Goal: Task Accomplishment & Management: Use online tool/utility

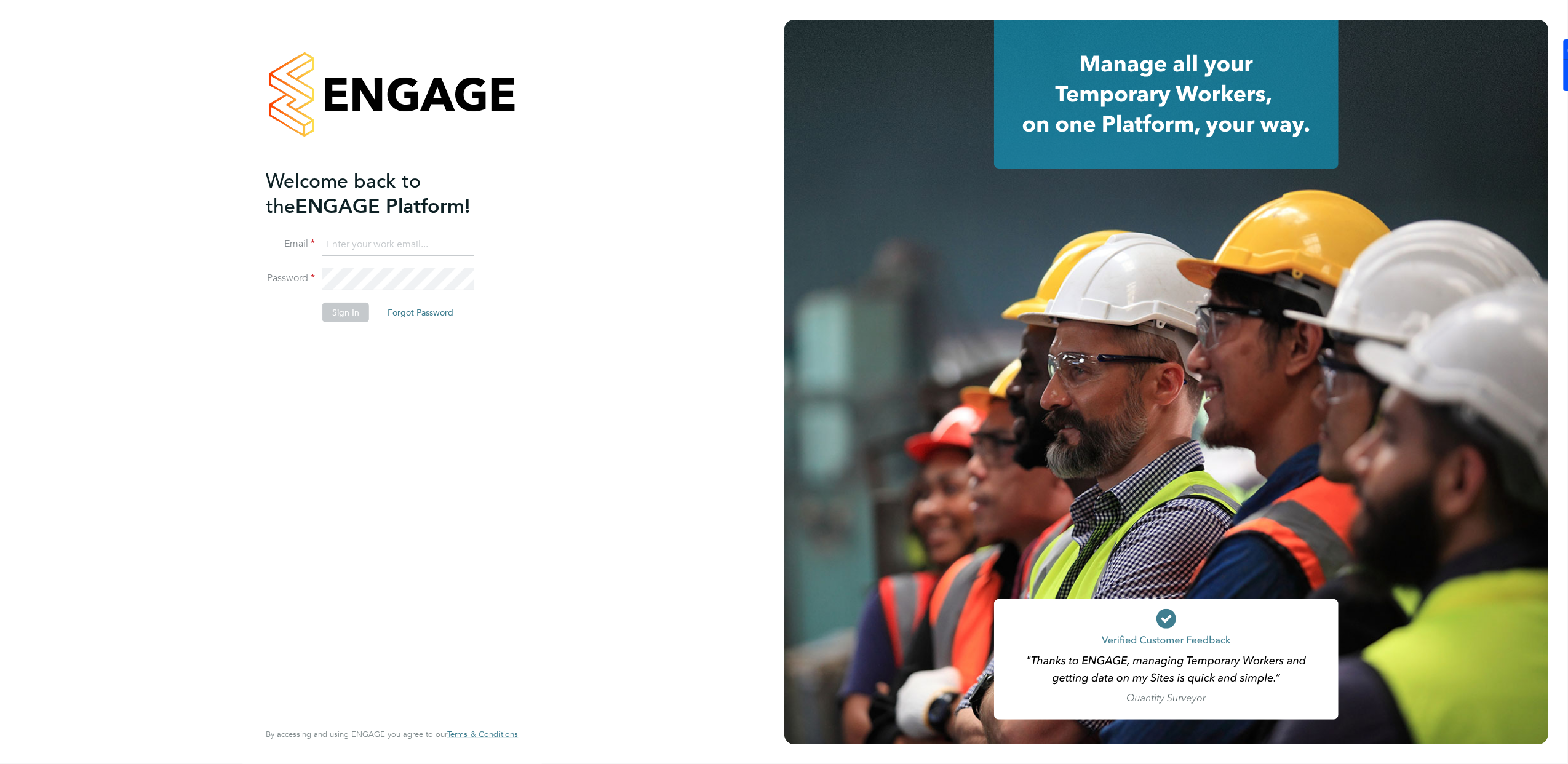
type input "[EMAIL_ADDRESS][DOMAIN_NAME]"
click at [352, 309] on button "Sign In" at bounding box center [346, 312] width 46 height 20
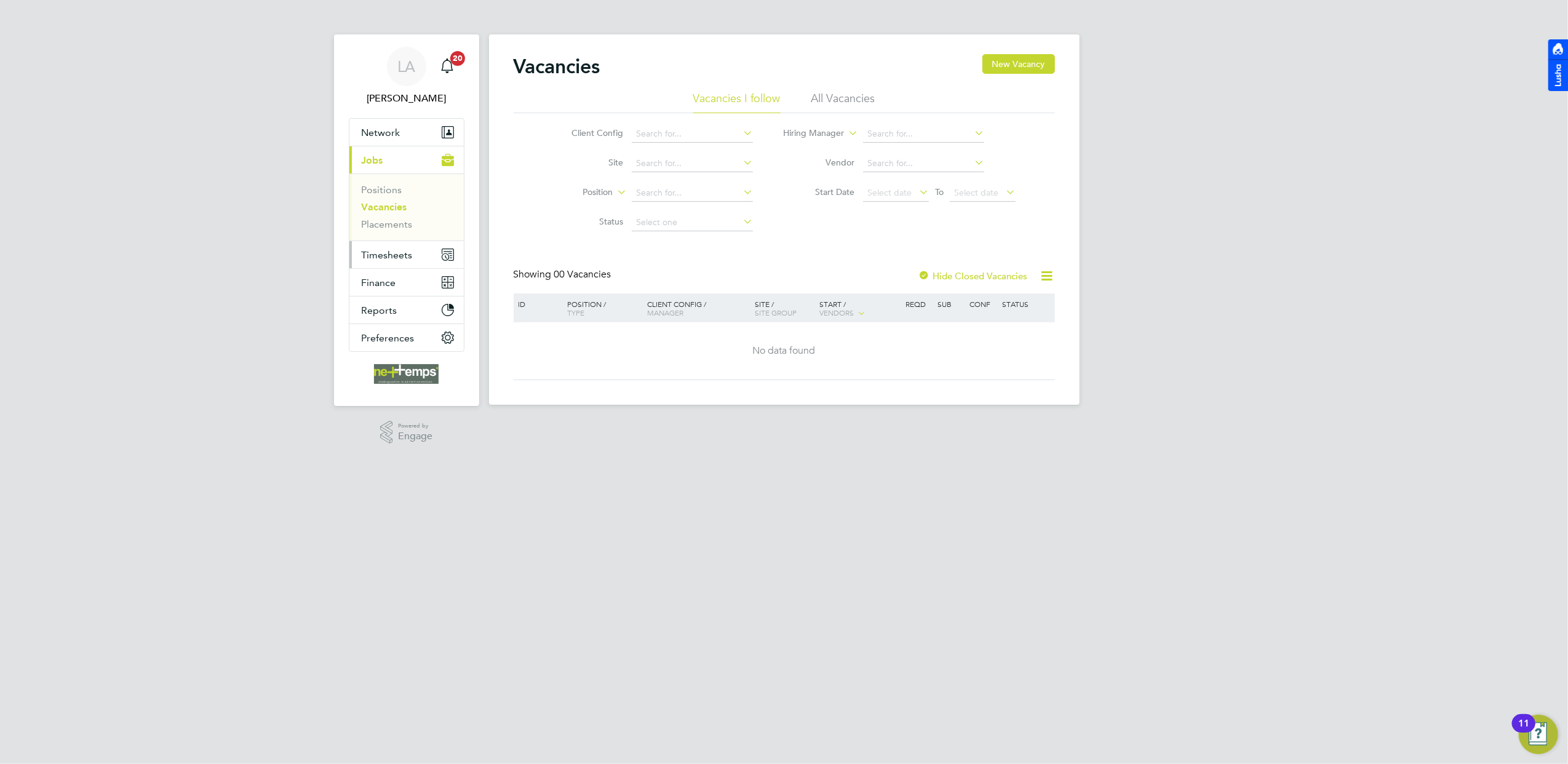
click at [382, 257] on span "Timesheets" at bounding box center [387, 255] width 51 height 12
click at [402, 220] on link "Timesheets" at bounding box center [387, 217] width 51 height 12
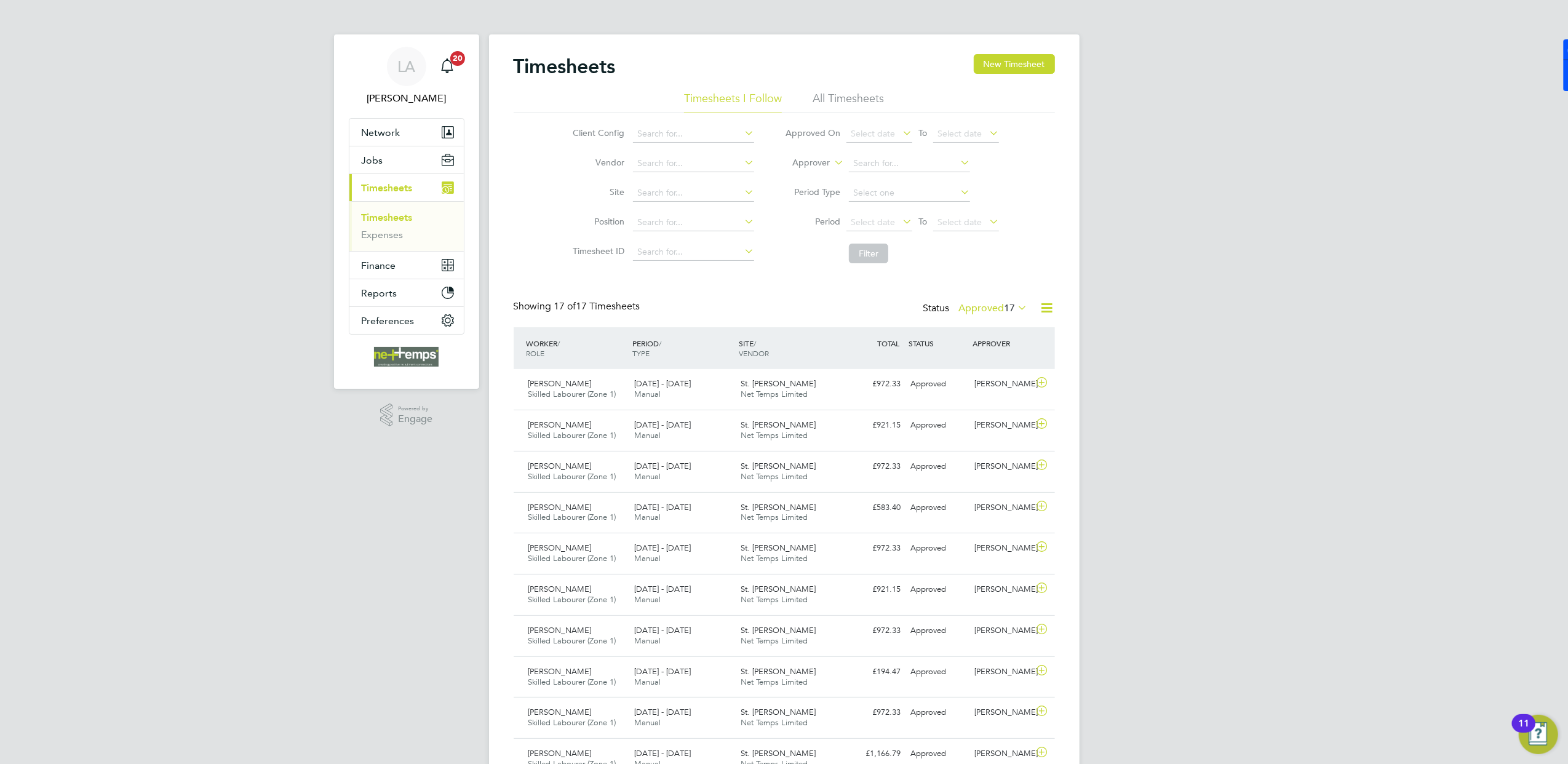
click at [1115, 385] on div "LA Lauren Ashmore Notifications 20 Applications: Network Team Members Businesse…" at bounding box center [784, 556] width 1568 height 1112
click at [903, 389] on div "£972.33 Approved" at bounding box center [874, 384] width 64 height 20
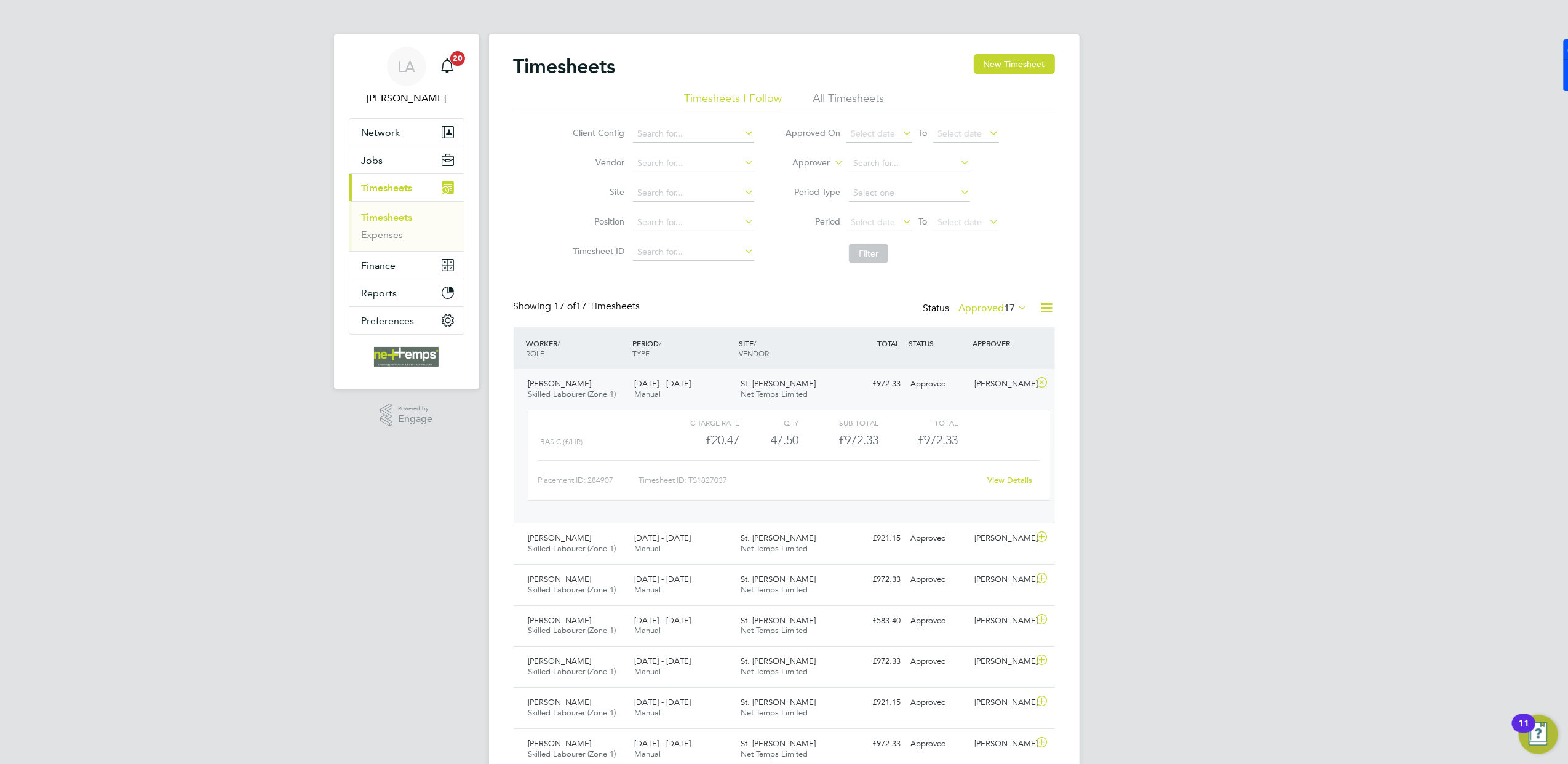
click at [1042, 310] on icon at bounding box center [1047, 307] width 15 height 15
click at [926, 336] on li "Export Timesheets" at bounding box center [970, 338] width 163 height 17
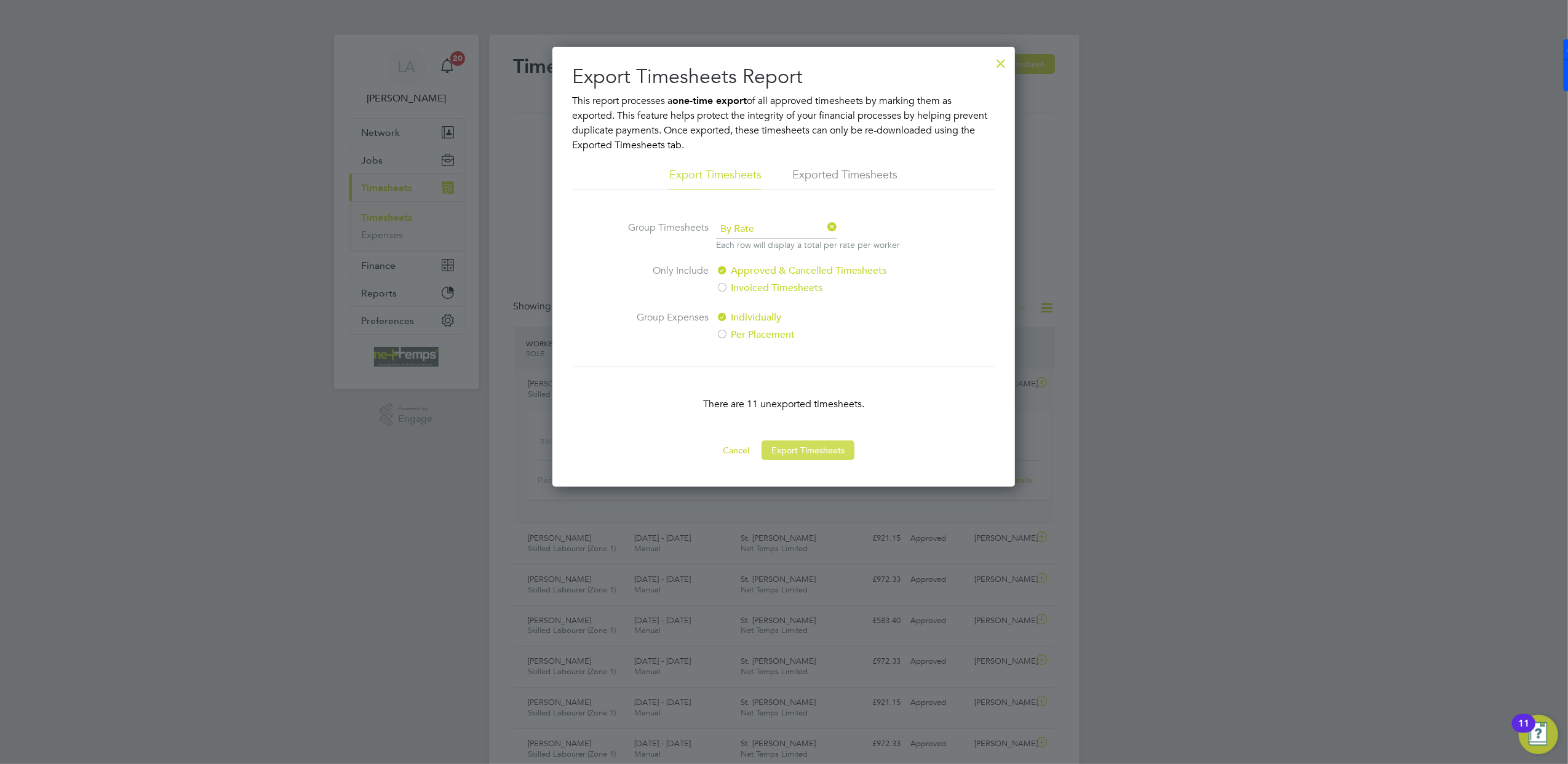
click at [796, 448] on button "Export Timesheets" at bounding box center [808, 450] width 93 height 20
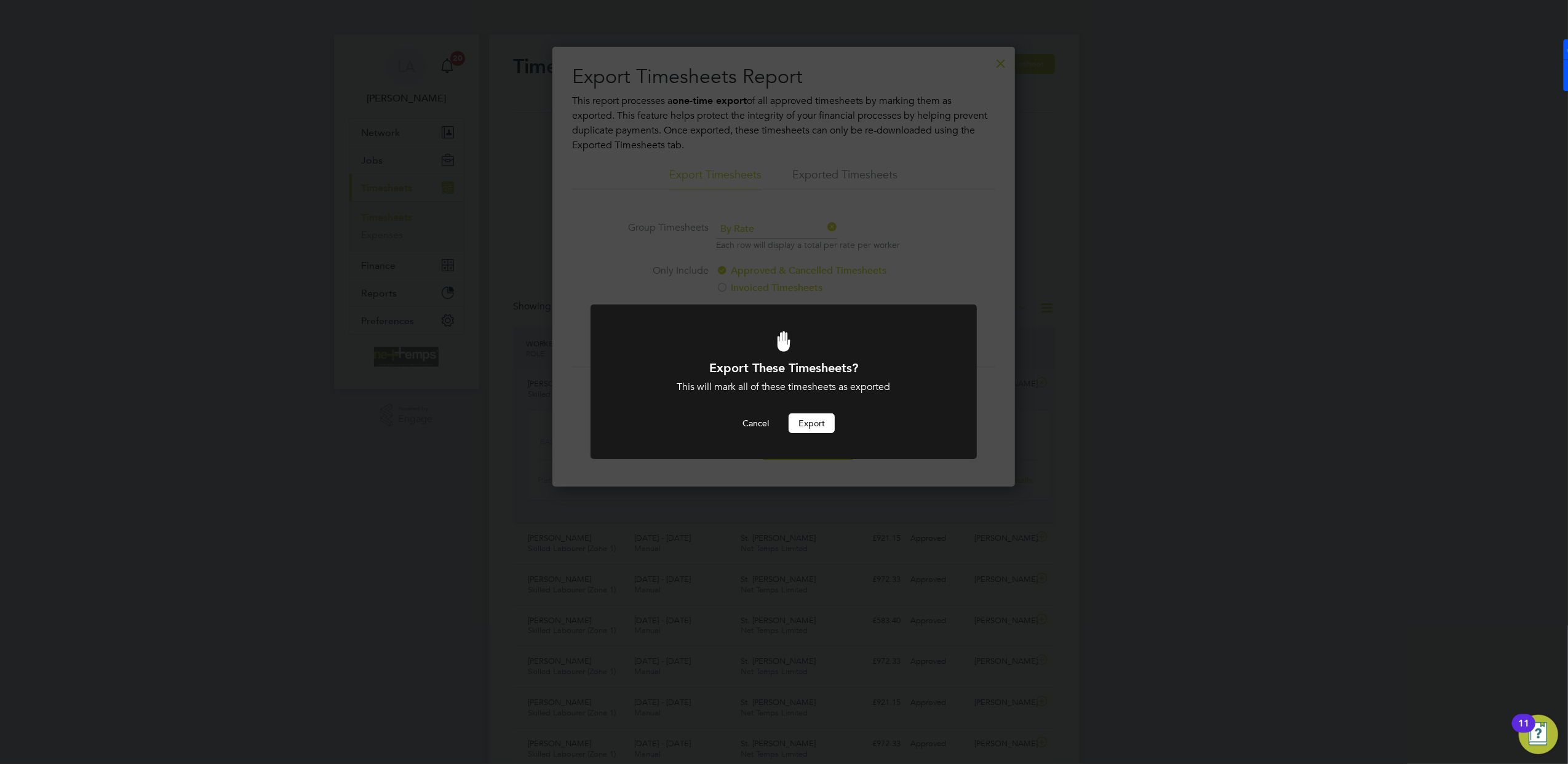
click at [800, 426] on button "Export" at bounding box center [812, 423] width 46 height 20
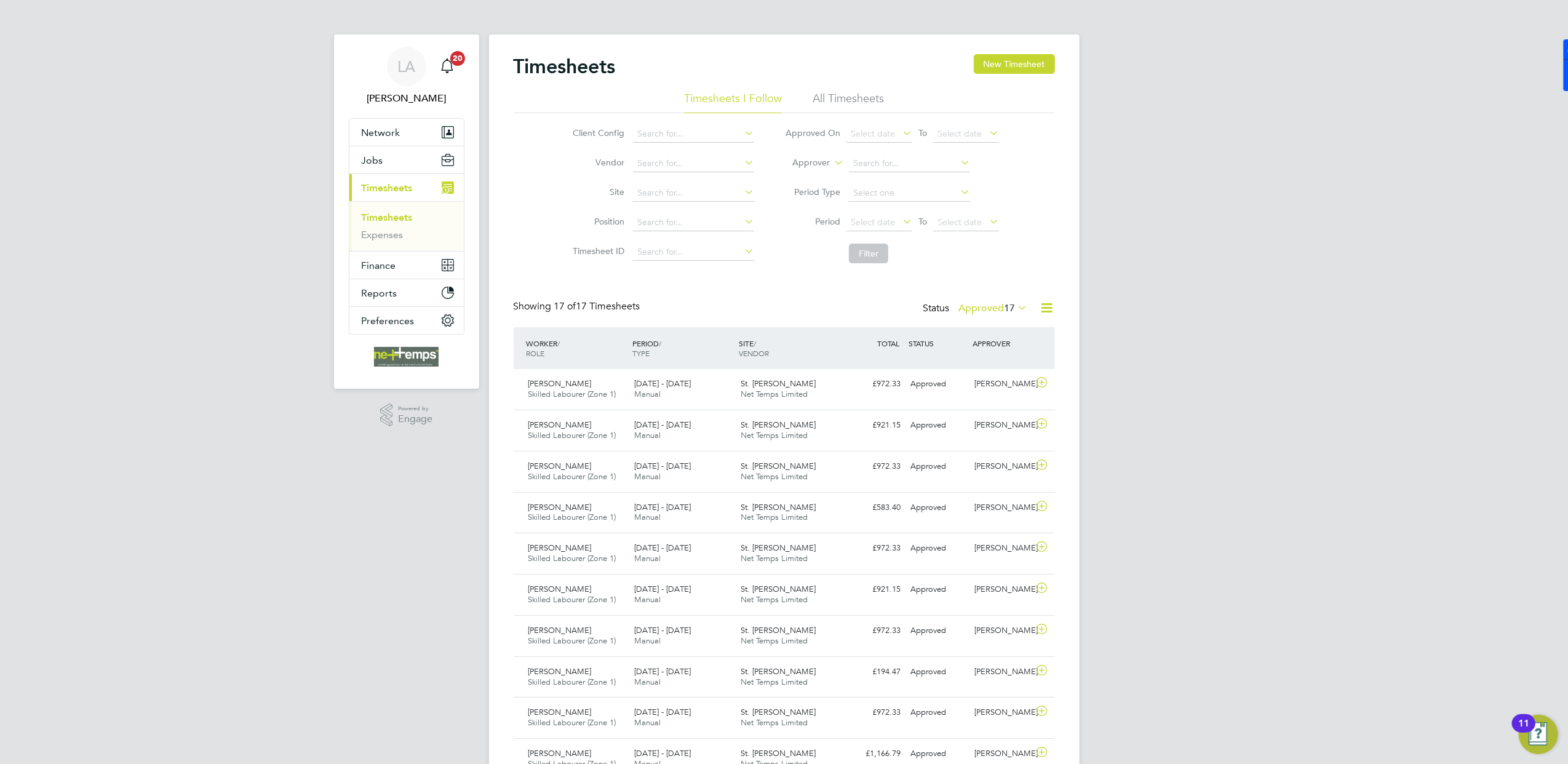
drag, startPoint x: 1324, startPoint y: 203, endPoint x: 1280, endPoint y: 214, distance: 45.4
click at [1324, 203] on div "LA Lauren Ashmore Notifications 20 Applications: Network Team Members Businesse…" at bounding box center [784, 556] width 1568 height 1112
click at [1039, 311] on icon at bounding box center [1047, 307] width 15 height 15
click at [935, 338] on li "Export Timesheets" at bounding box center [970, 338] width 163 height 17
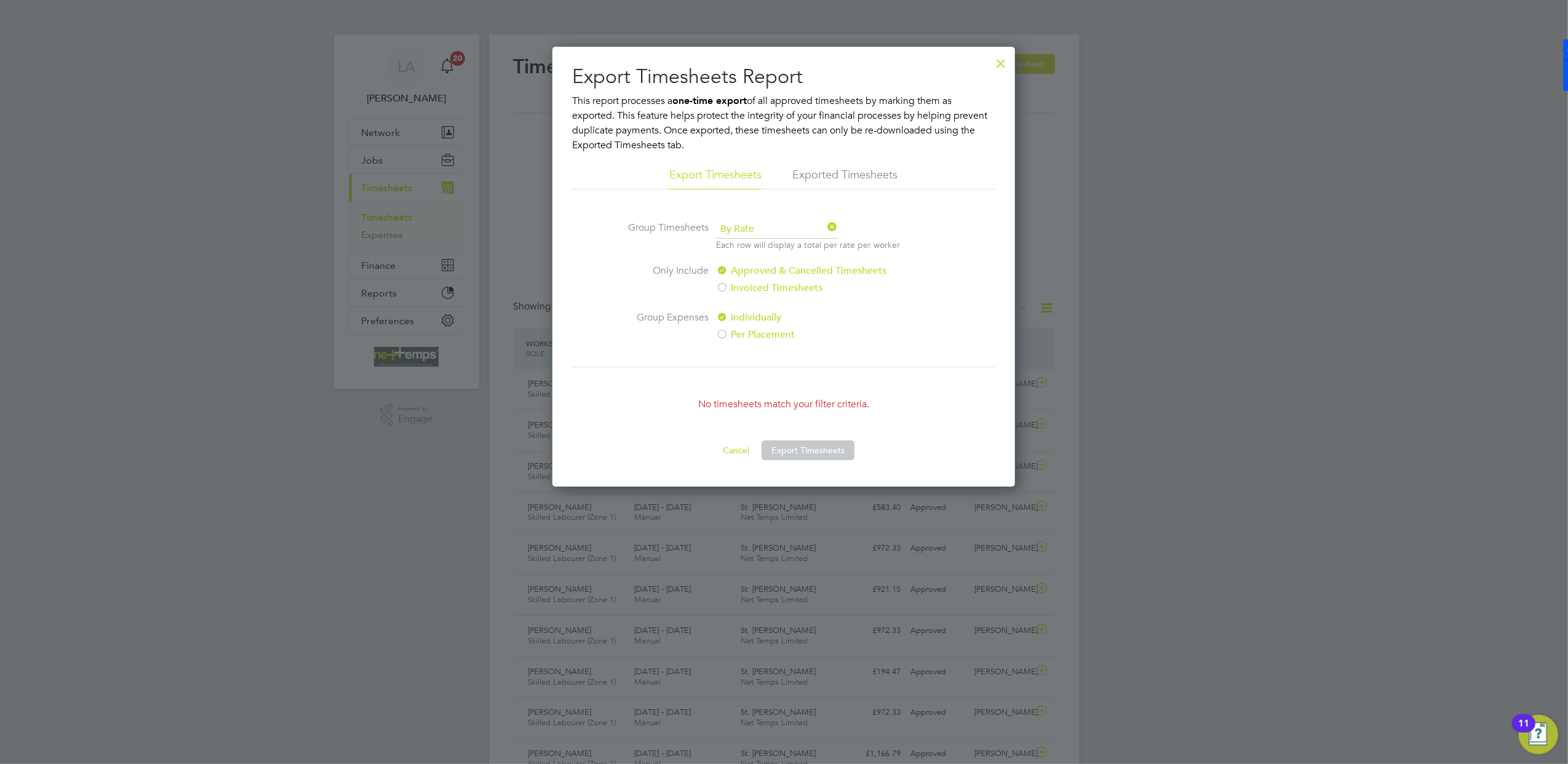
click at [1032, 450] on div at bounding box center [784, 382] width 1568 height 764
click at [1007, 66] on div at bounding box center [1001, 60] width 22 height 22
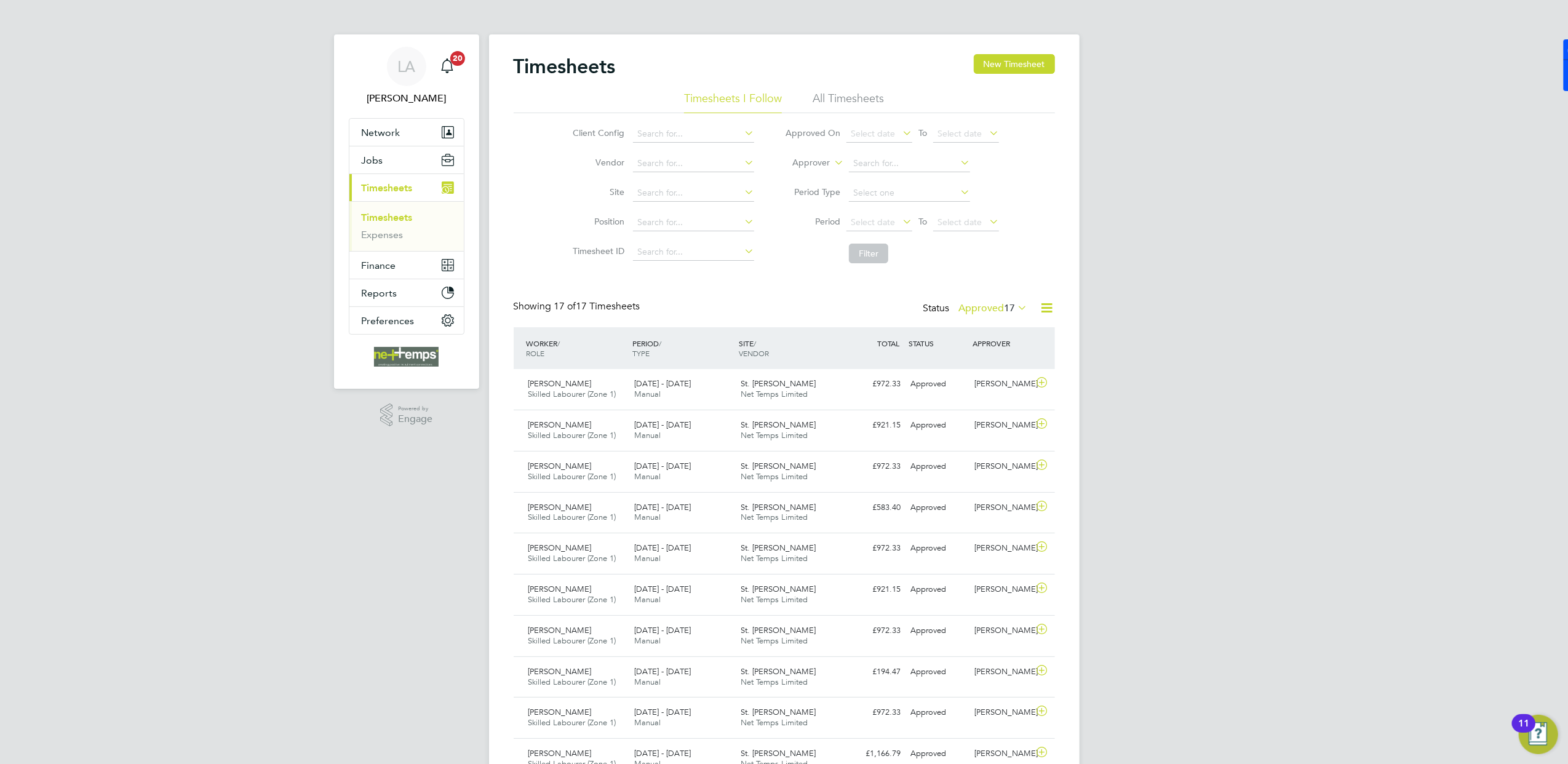
scroll to position [31, 107]
click at [834, 383] on div "St. Lawrence Fold Net Temps Limited" at bounding box center [789, 389] width 107 height 31
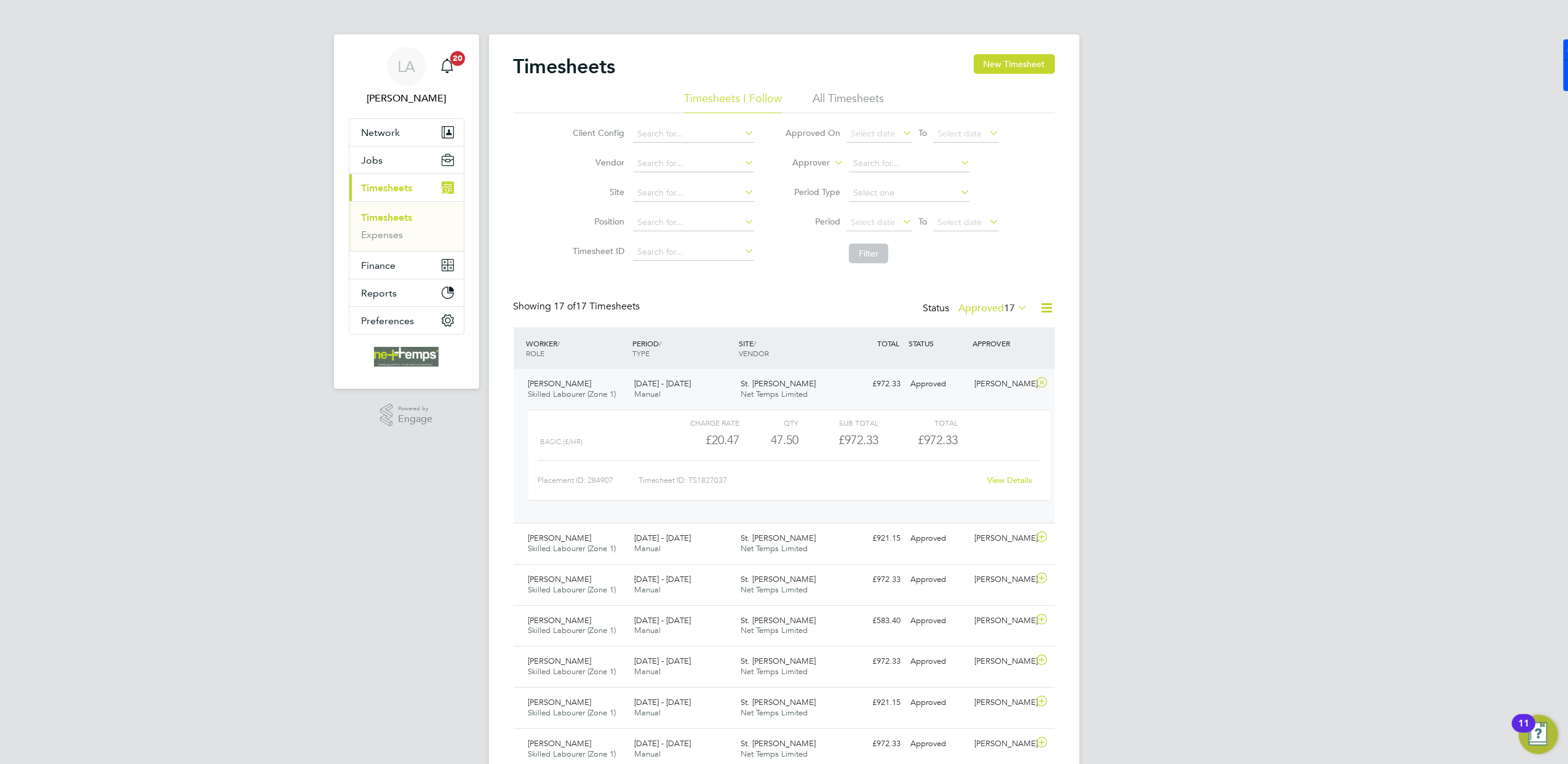
click at [1049, 316] on icon at bounding box center [1047, 307] width 15 height 15
click at [931, 333] on li "Export Timesheets" at bounding box center [970, 338] width 163 height 17
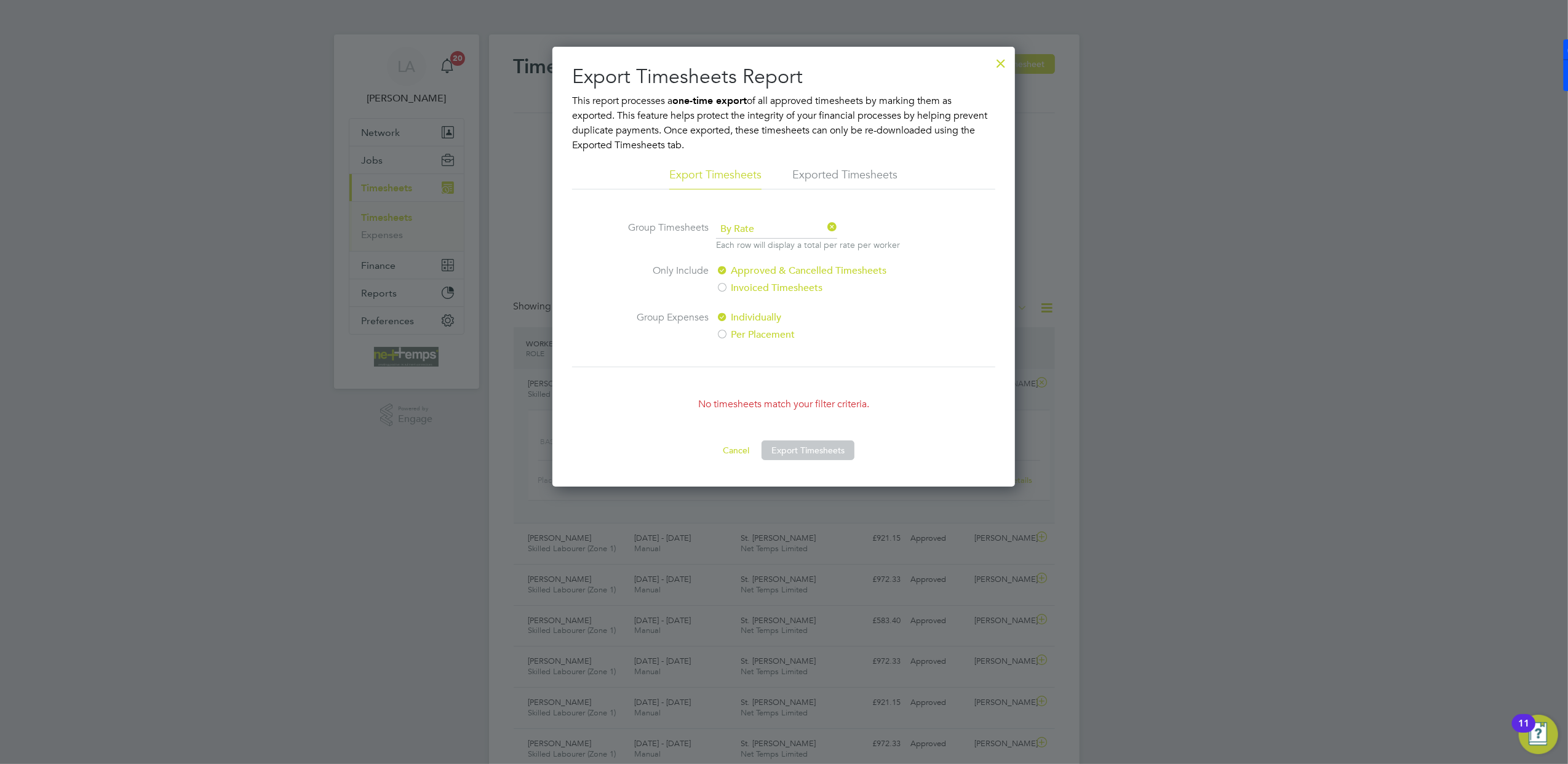
click at [1096, 355] on div at bounding box center [784, 382] width 1568 height 764
click at [1003, 62] on div at bounding box center [1001, 60] width 22 height 22
